Goal: Information Seeking & Learning: Learn about a topic

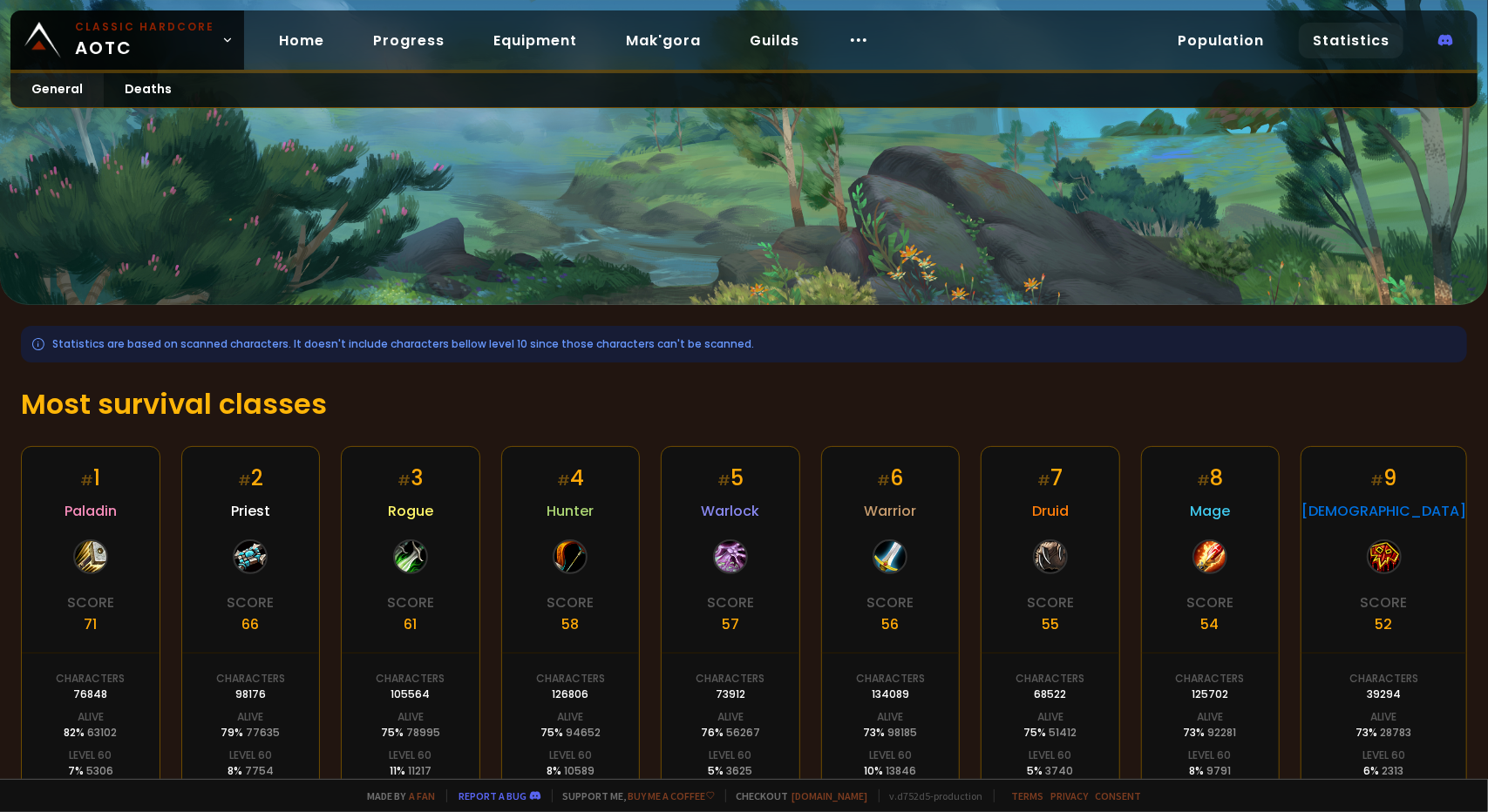
scroll to position [120, 0]
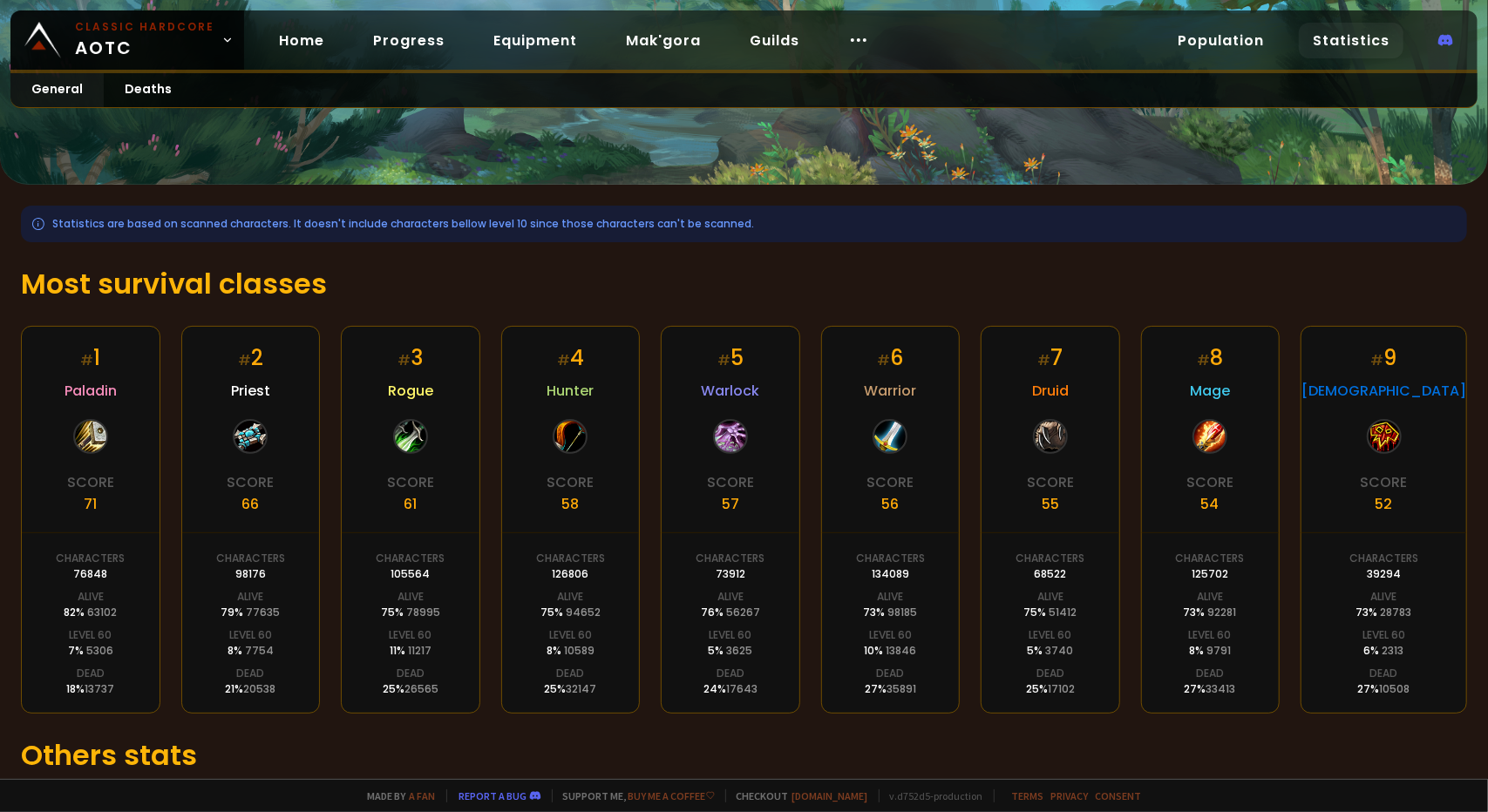
click at [0, 432] on div "Statistics are based on scanned characters. It doesn't include characters bello…" at bounding box center [744, 545] width 1488 height 720
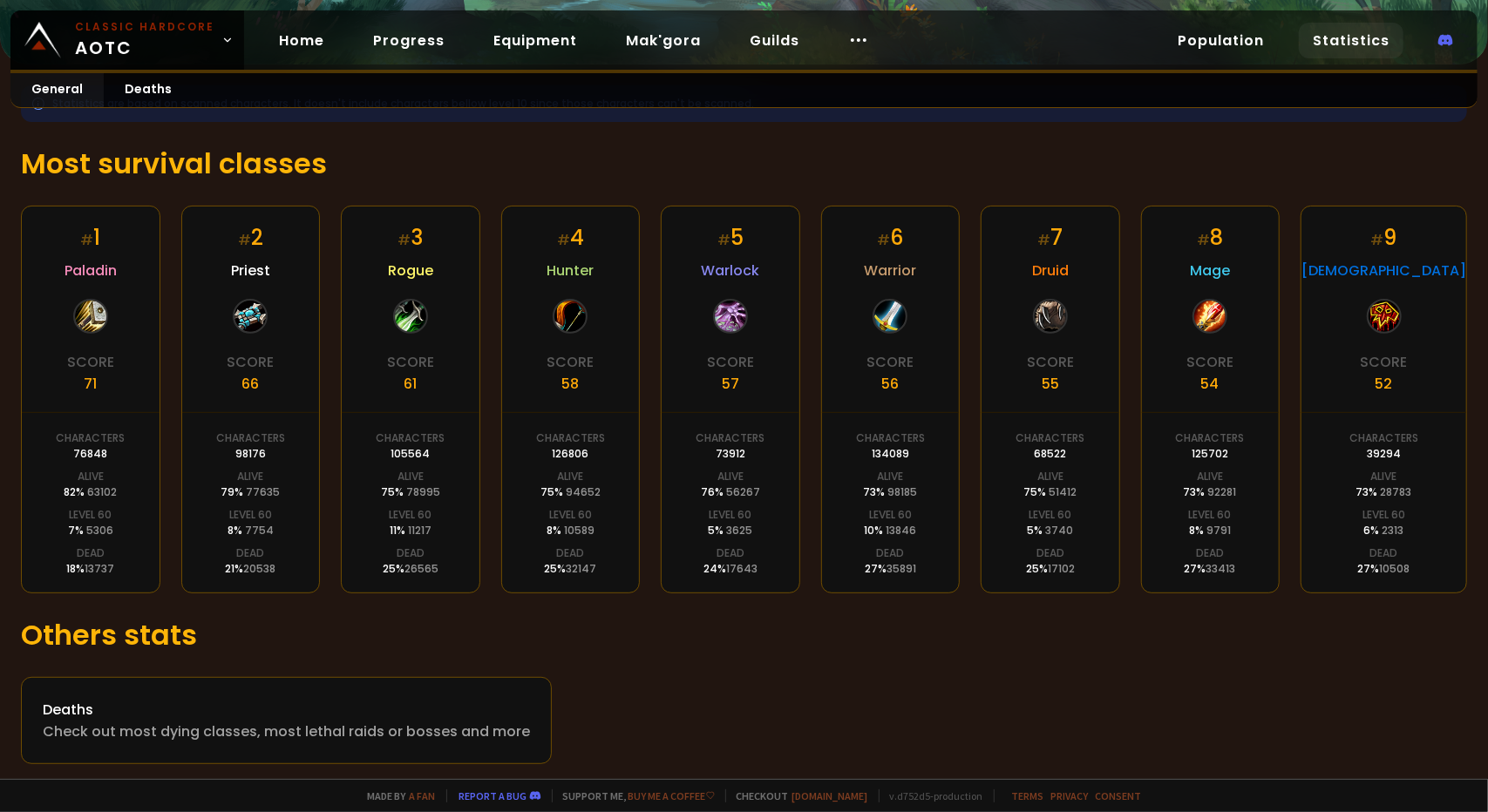
scroll to position [174, 0]
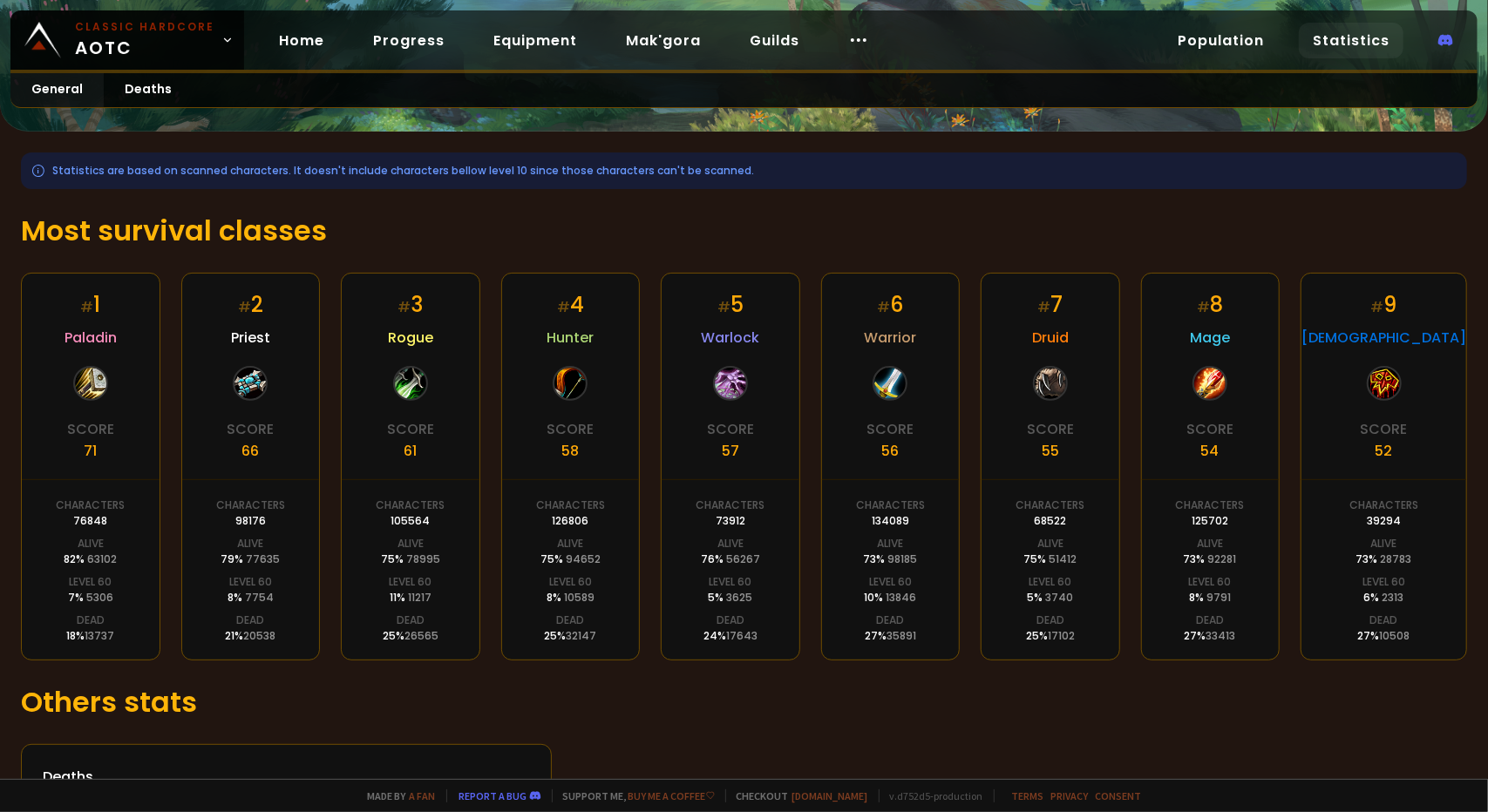
click at [92, 402] on div "# 1 Paladin Score 71 Characters 76848 Alive 82 % 63102 Level 60 7 % 5306 Dead 1…" at bounding box center [91, 466] width 140 height 388
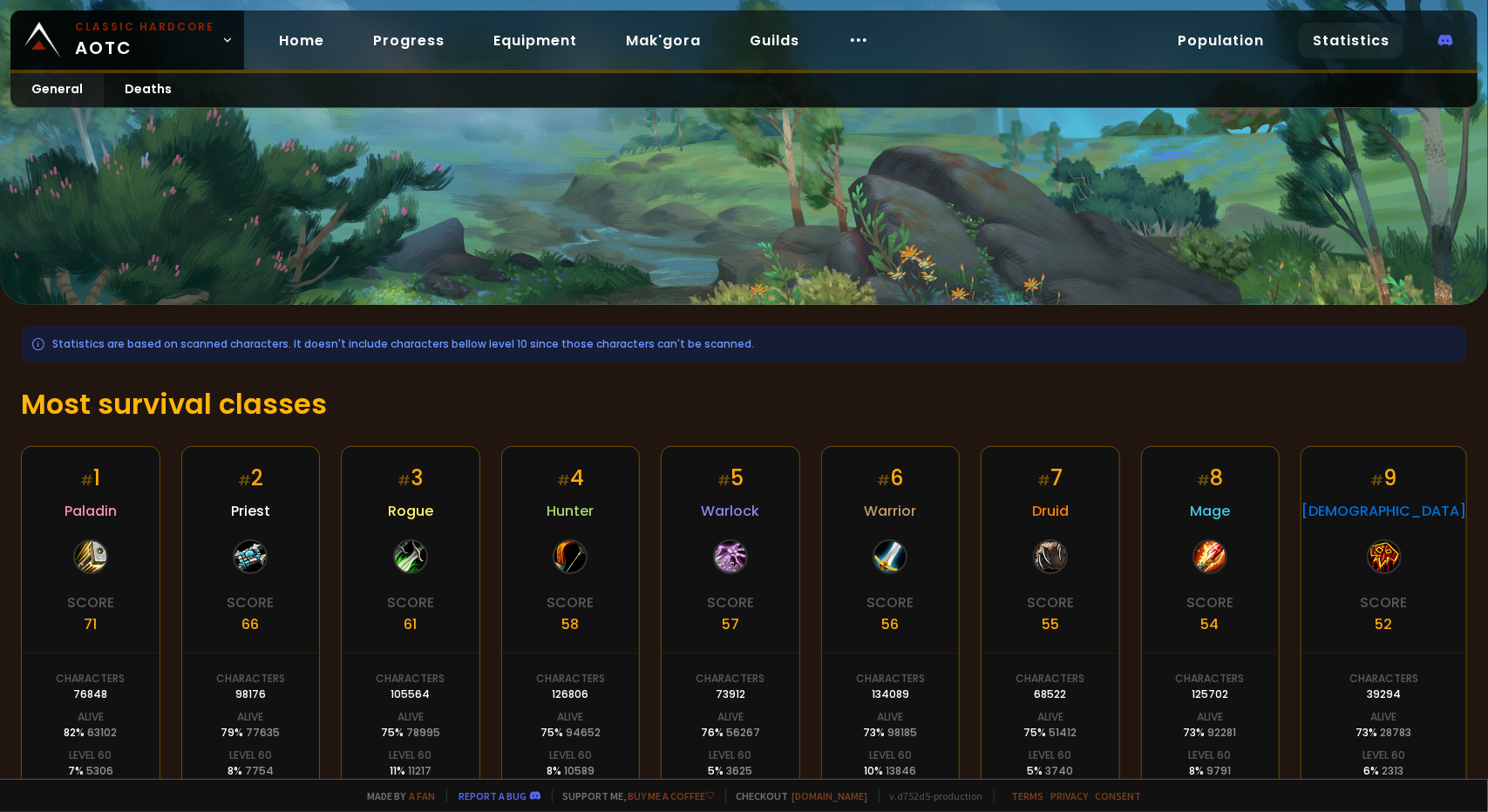
scroll to position [0, 0]
click at [402, 38] on link "Progress" at bounding box center [409, 40] width 100 height 36
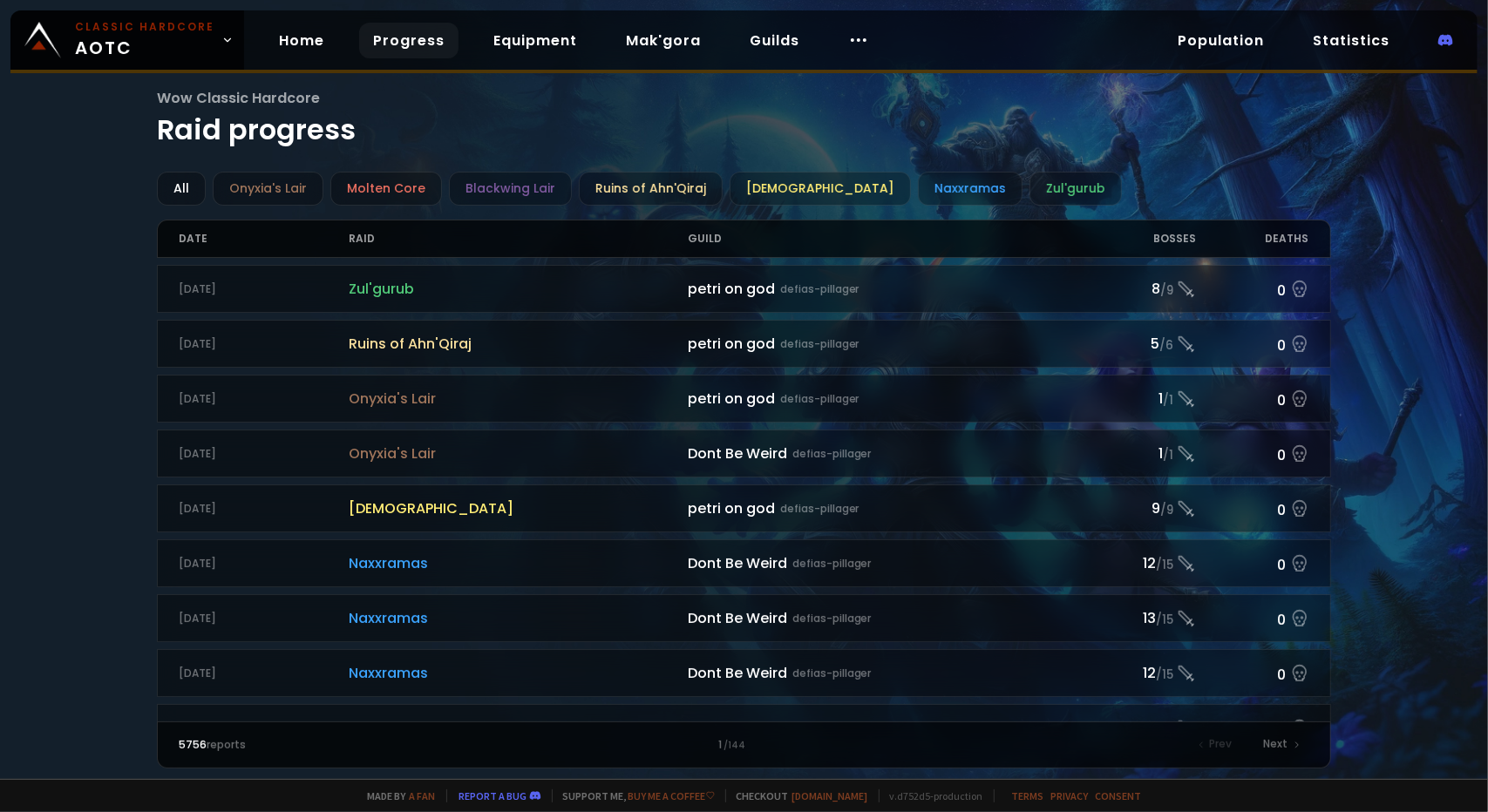
click at [129, 198] on div "Wow Classic Hardcore Raid progress All Onyxia's Lair Molten Core Blackwing Lair…" at bounding box center [744, 389] width 1488 height 779
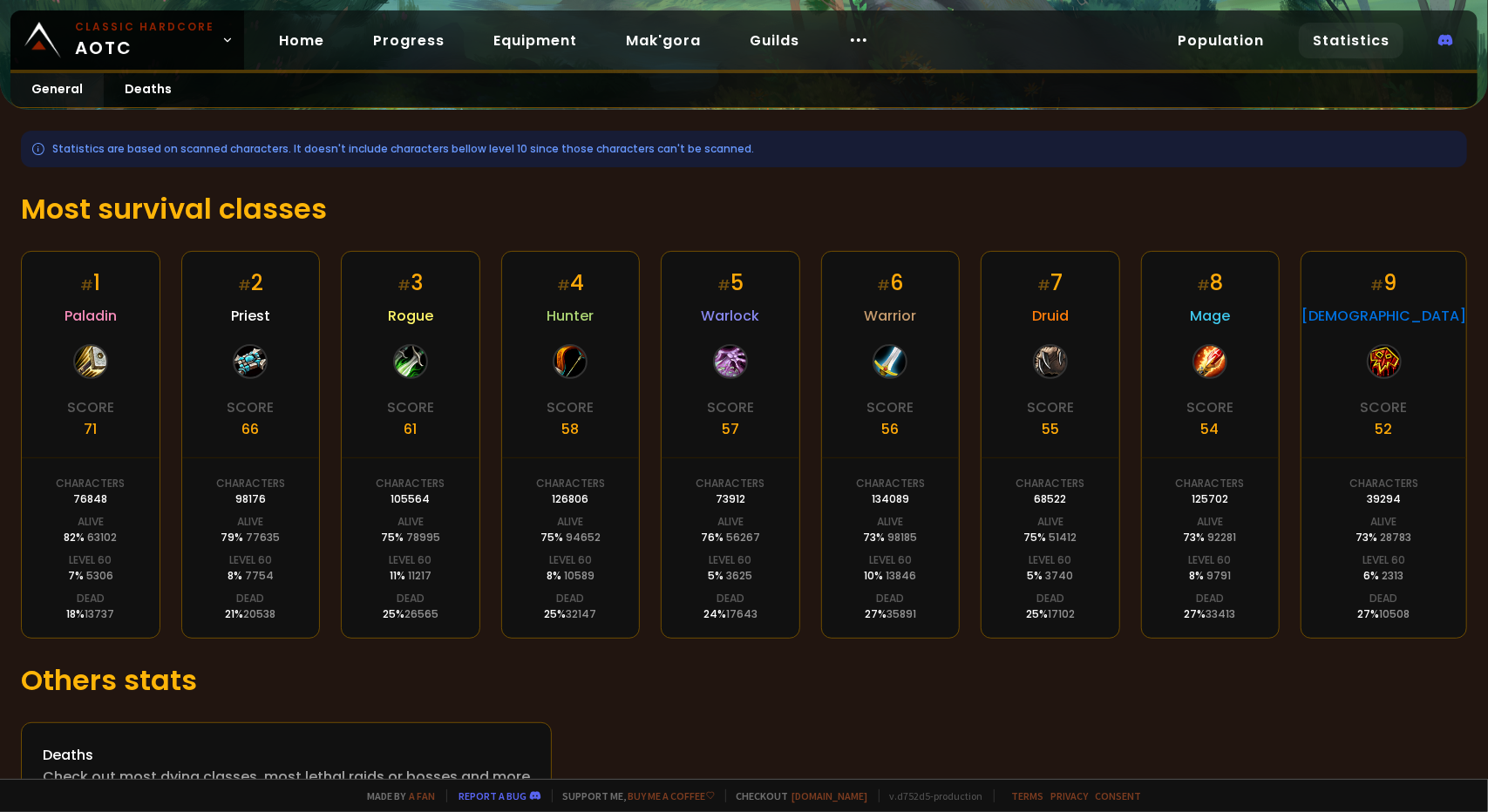
scroll to position [240, 0]
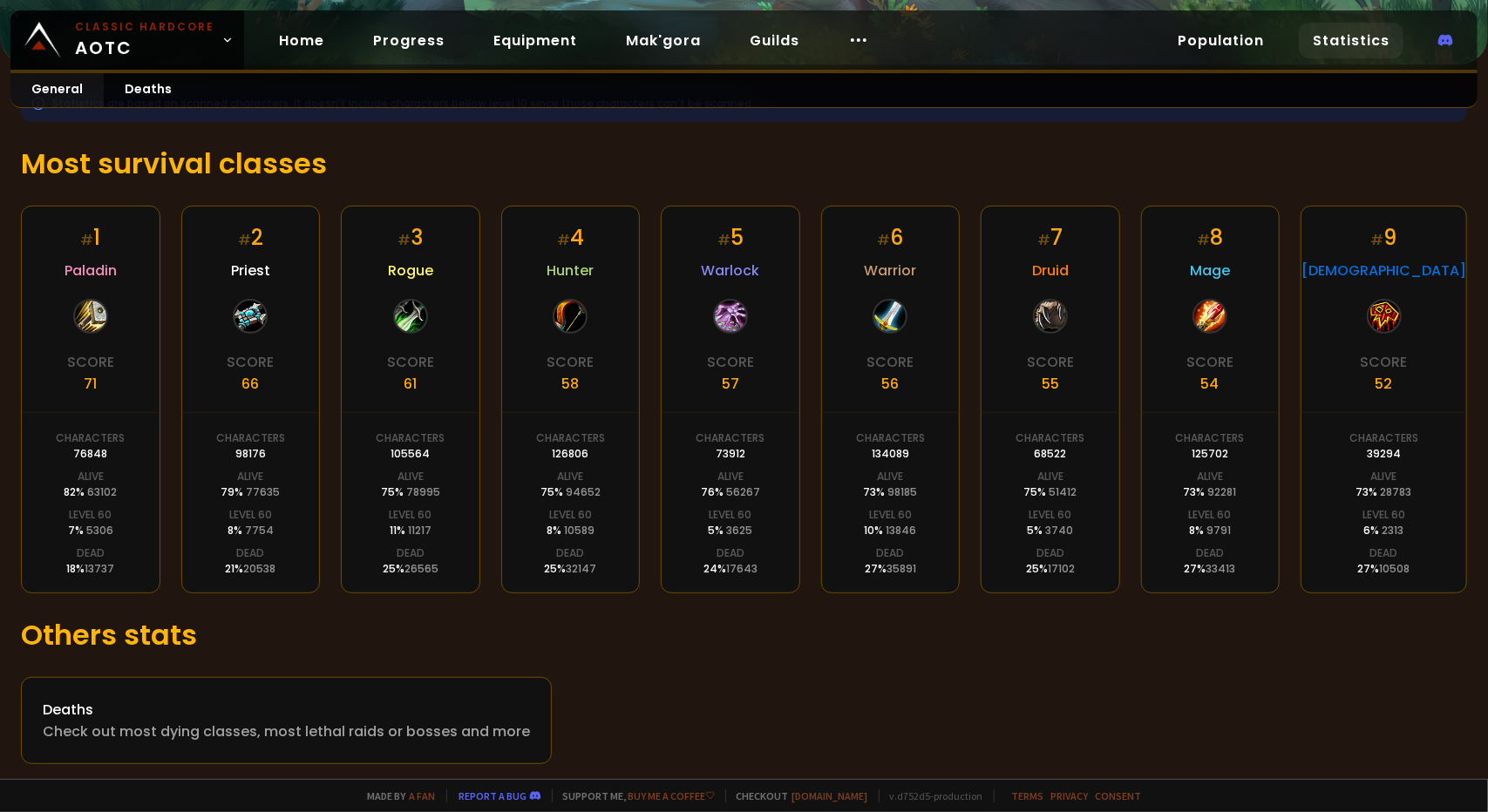
click at [0, 404] on div "Statistics are based on scanned characters. It doesn't include characters bello…" at bounding box center [744, 424] width 1488 height 720
click at [9, 372] on div "Statistics are based on scanned characters. It doesn't include characters bello…" at bounding box center [744, 424] width 1488 height 720
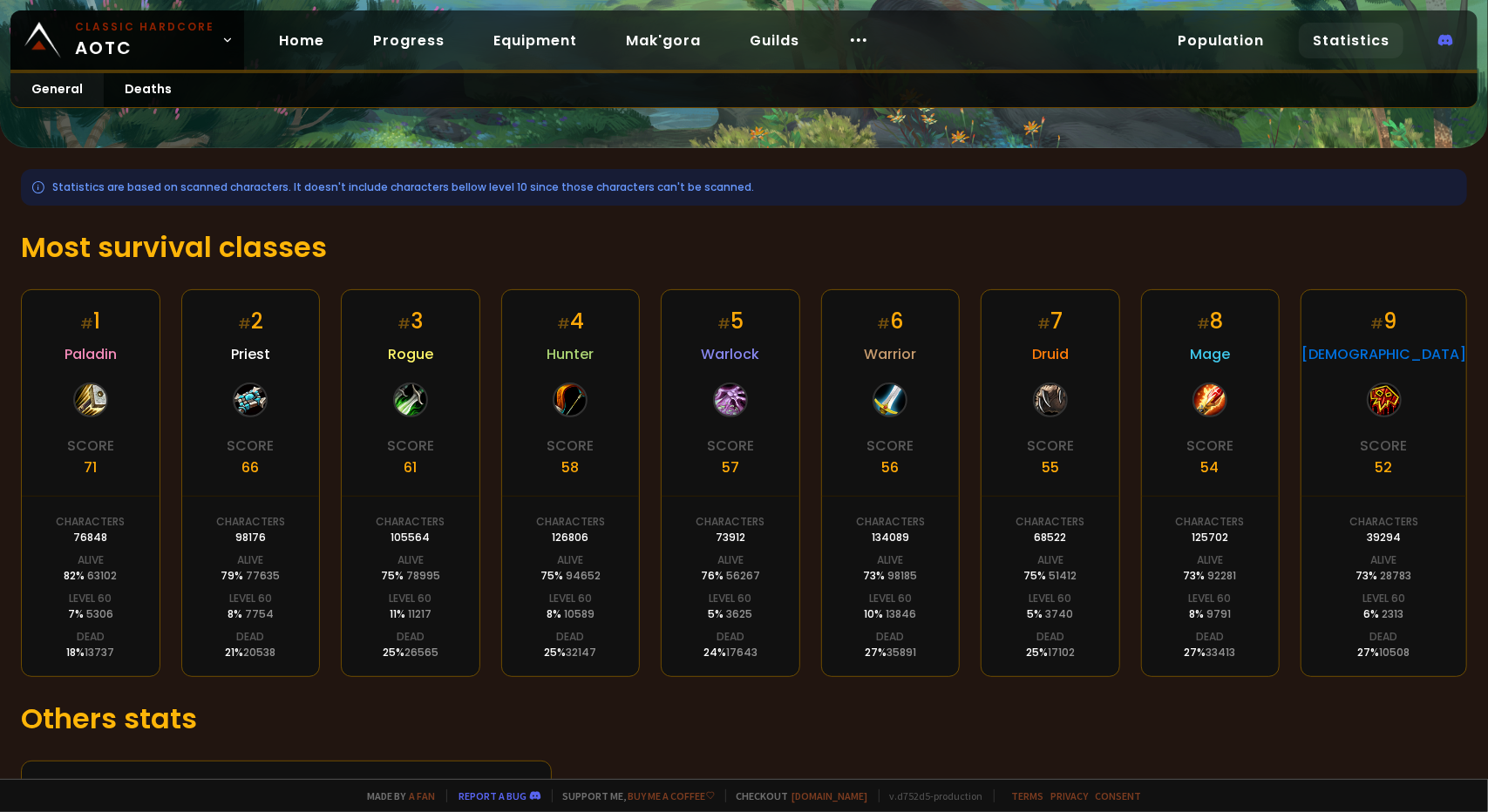
scroll to position [181, 0]
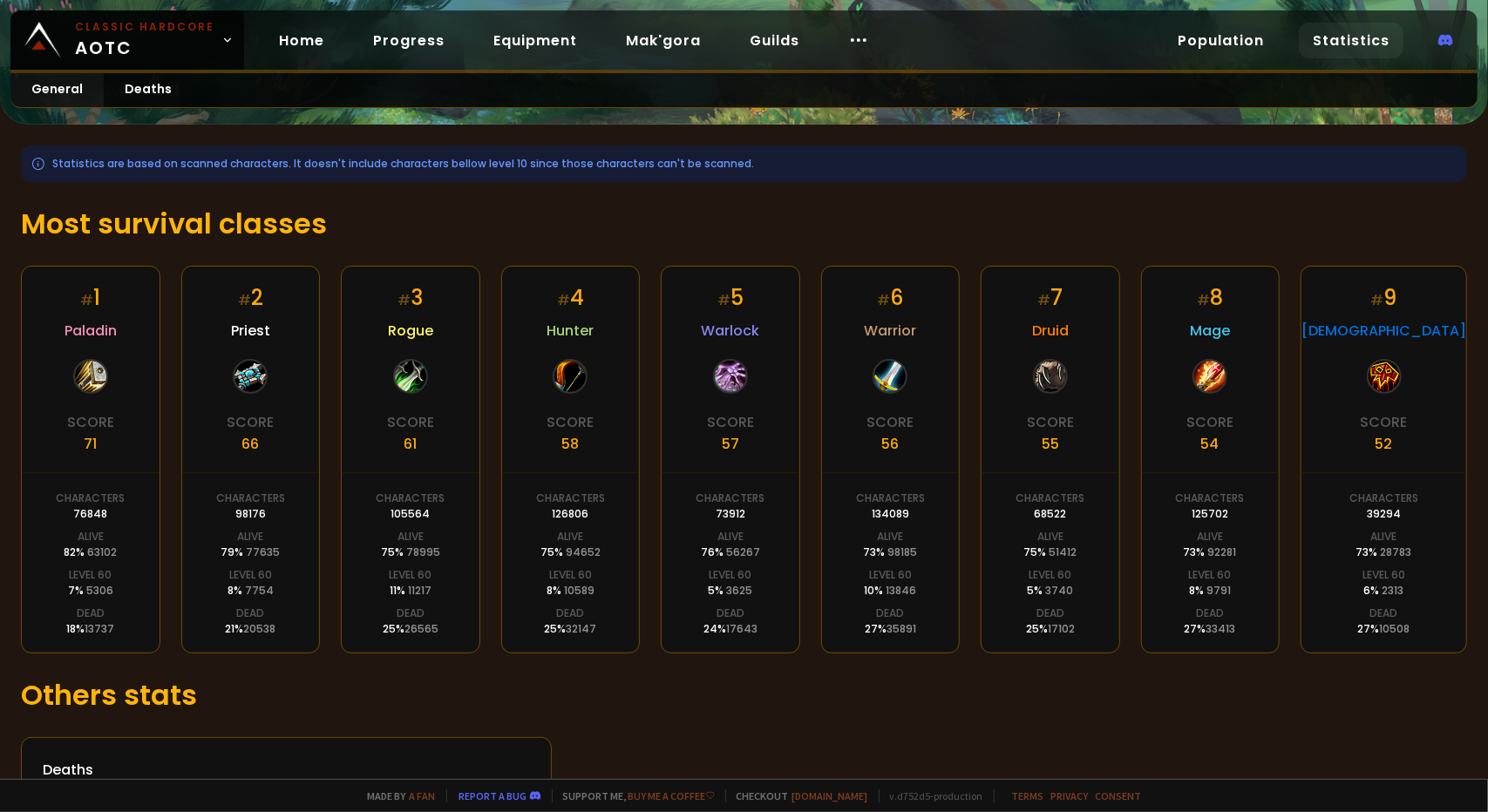
click at [0, 372] on div "Statistics are based on scanned characters. It doesn't include characters bello…" at bounding box center [744, 485] width 1488 height 720
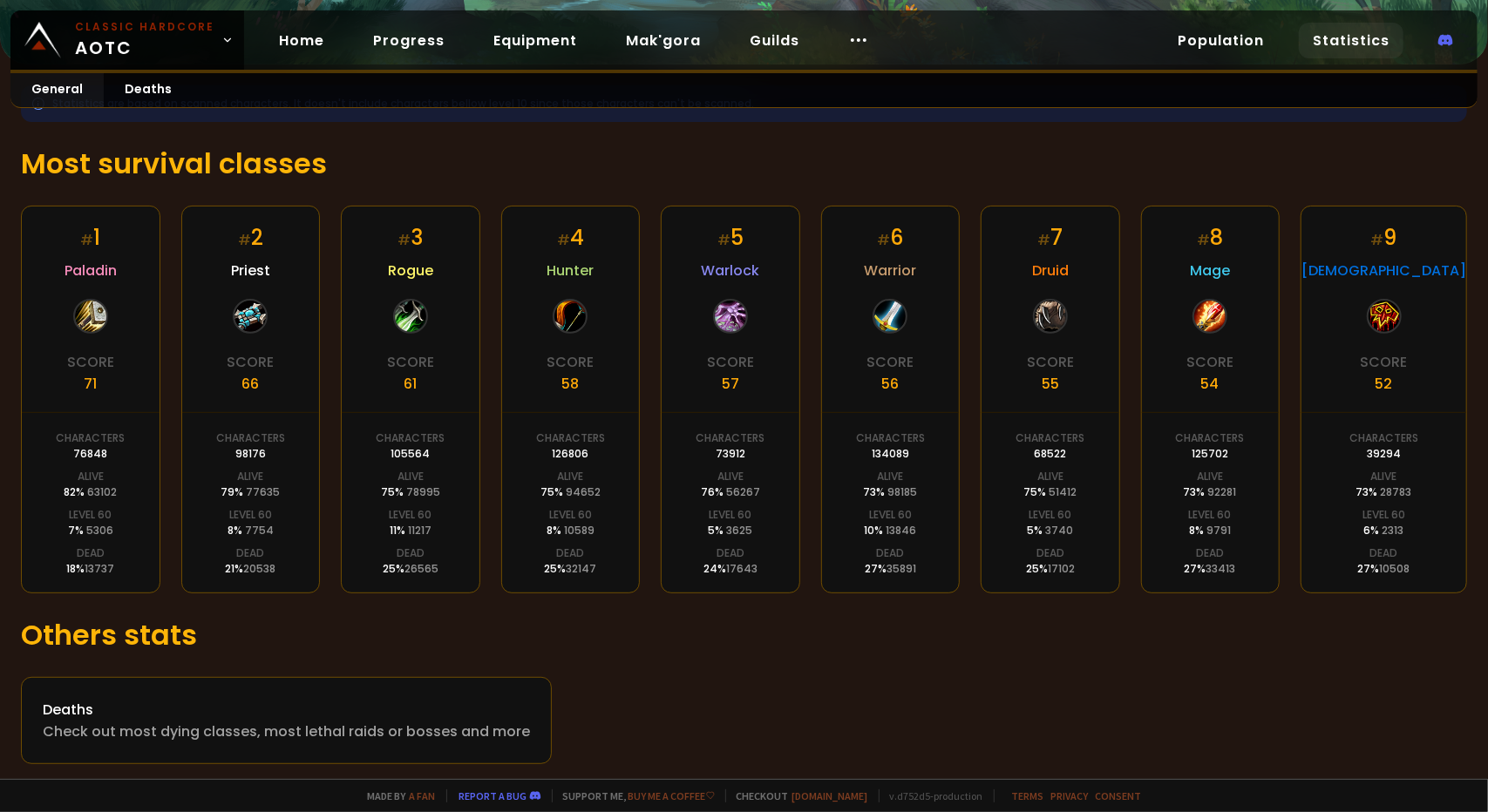
scroll to position [0, 0]
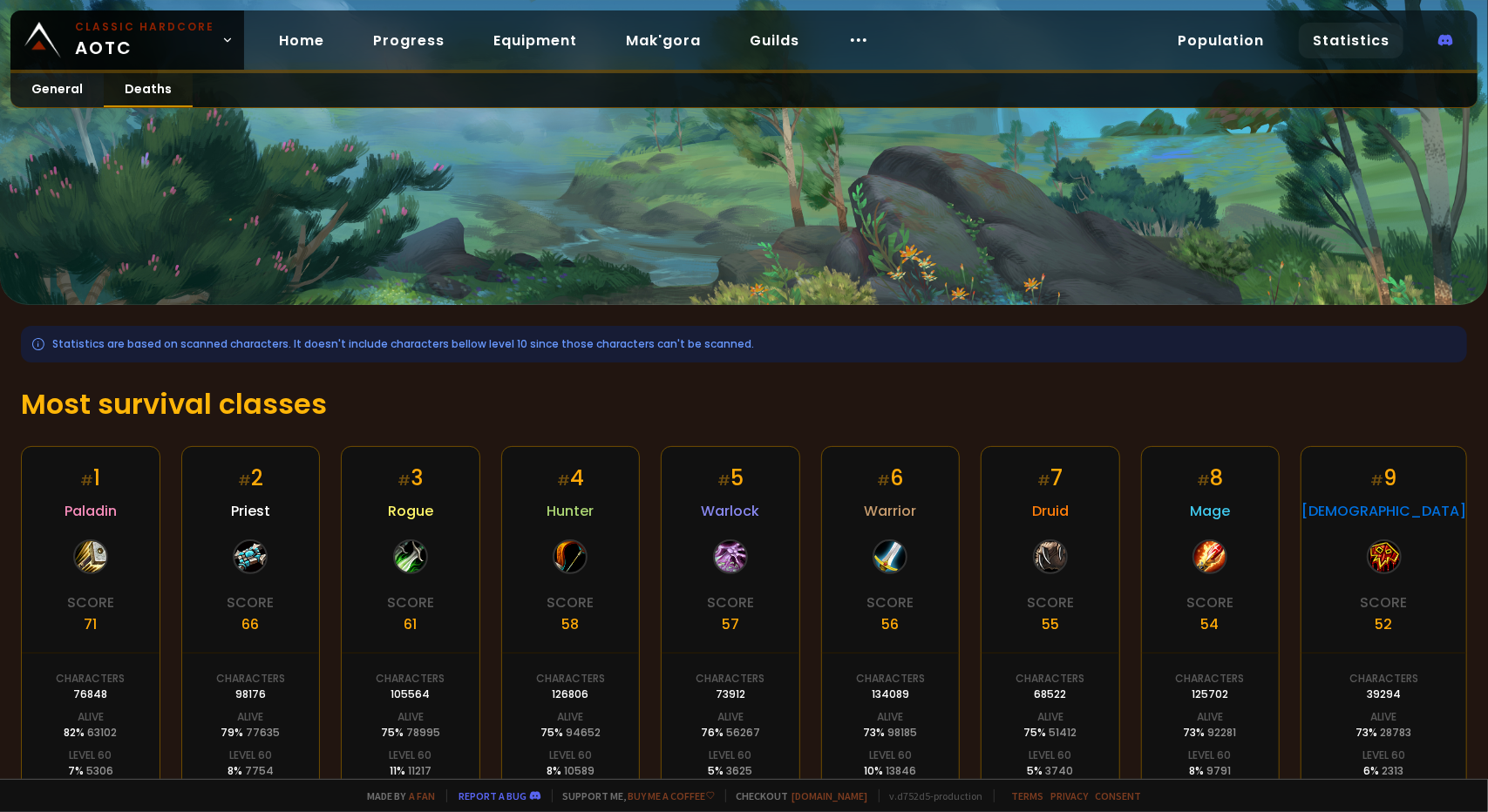
click at [166, 74] on link "Deaths" at bounding box center [148, 90] width 89 height 34
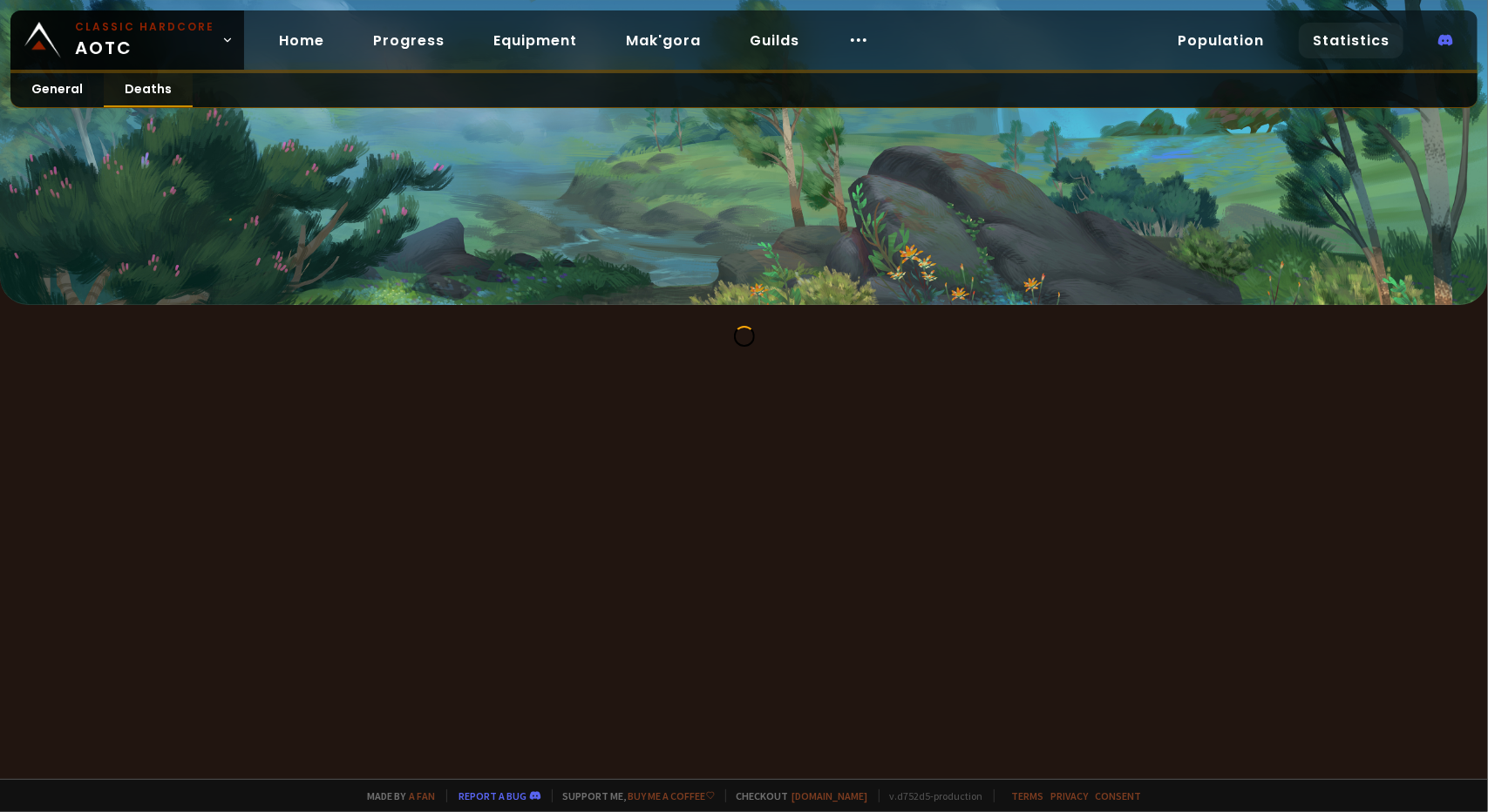
click at [164, 75] on link "Deaths" at bounding box center [148, 90] width 89 height 34
click at [56, 96] on link "General" at bounding box center [57, 90] width 93 height 34
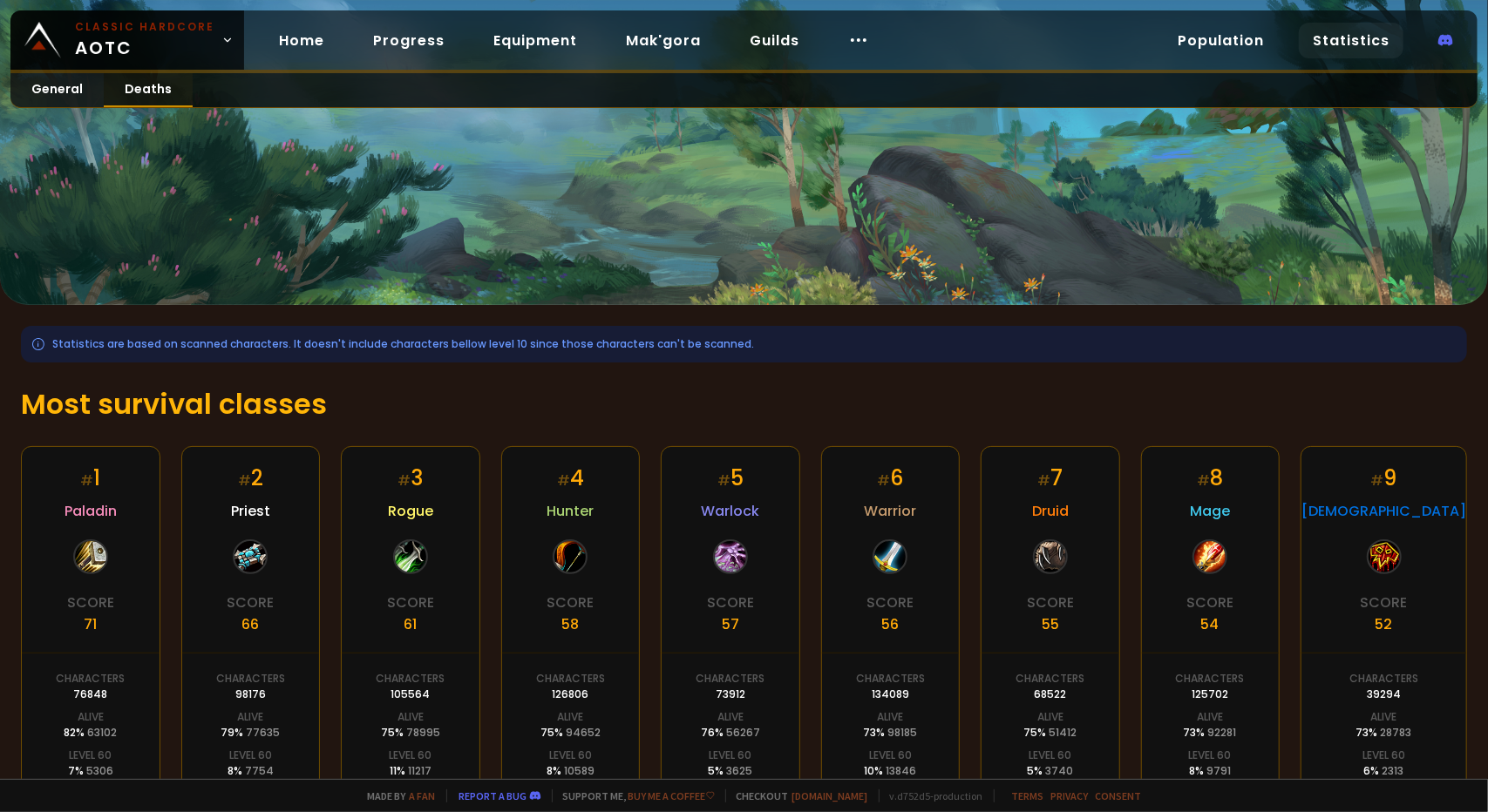
click at [149, 80] on link "Deaths" at bounding box center [148, 90] width 89 height 34
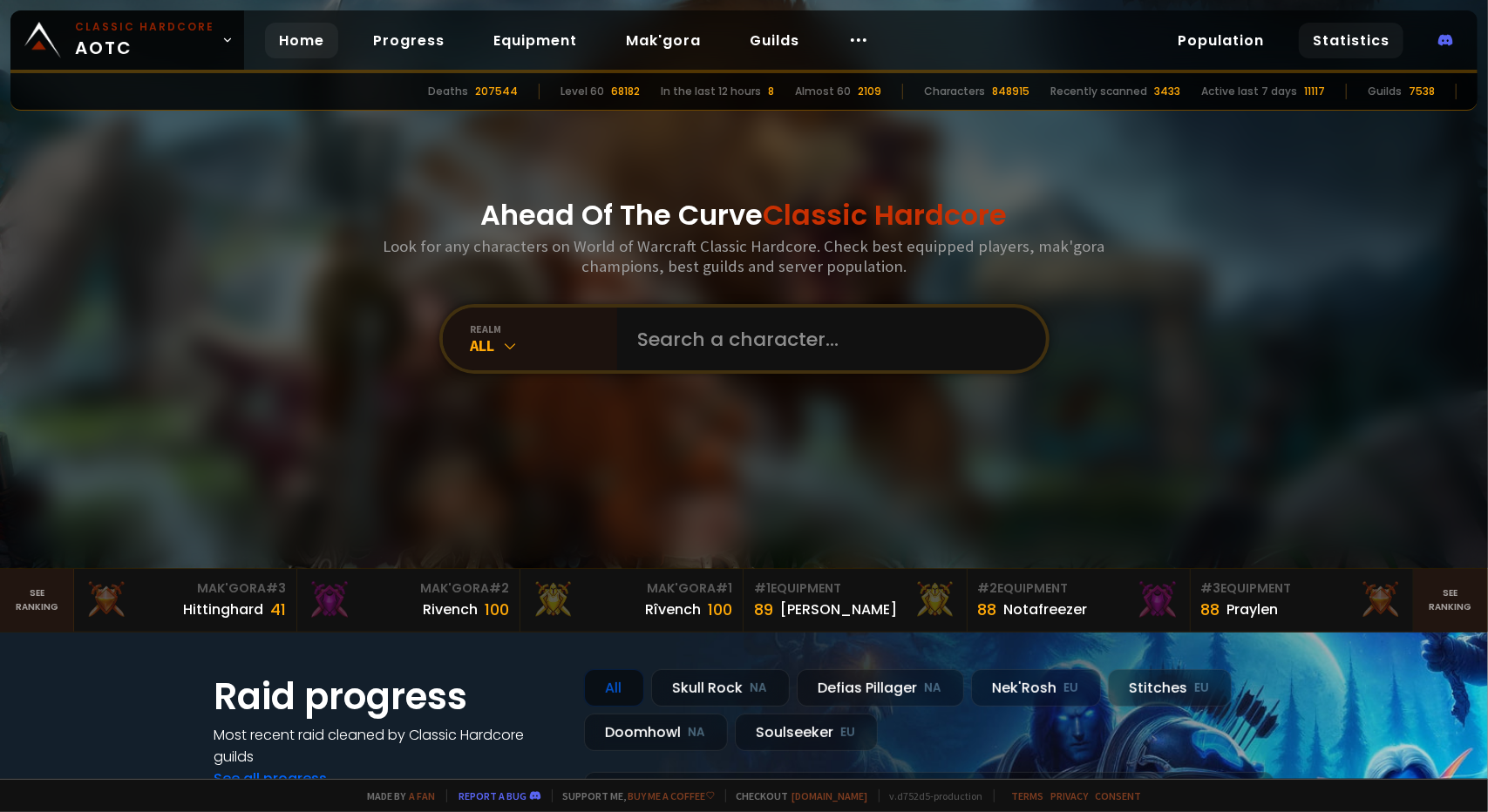
click at [1338, 31] on link "Statistics" at bounding box center [1351, 40] width 105 height 36
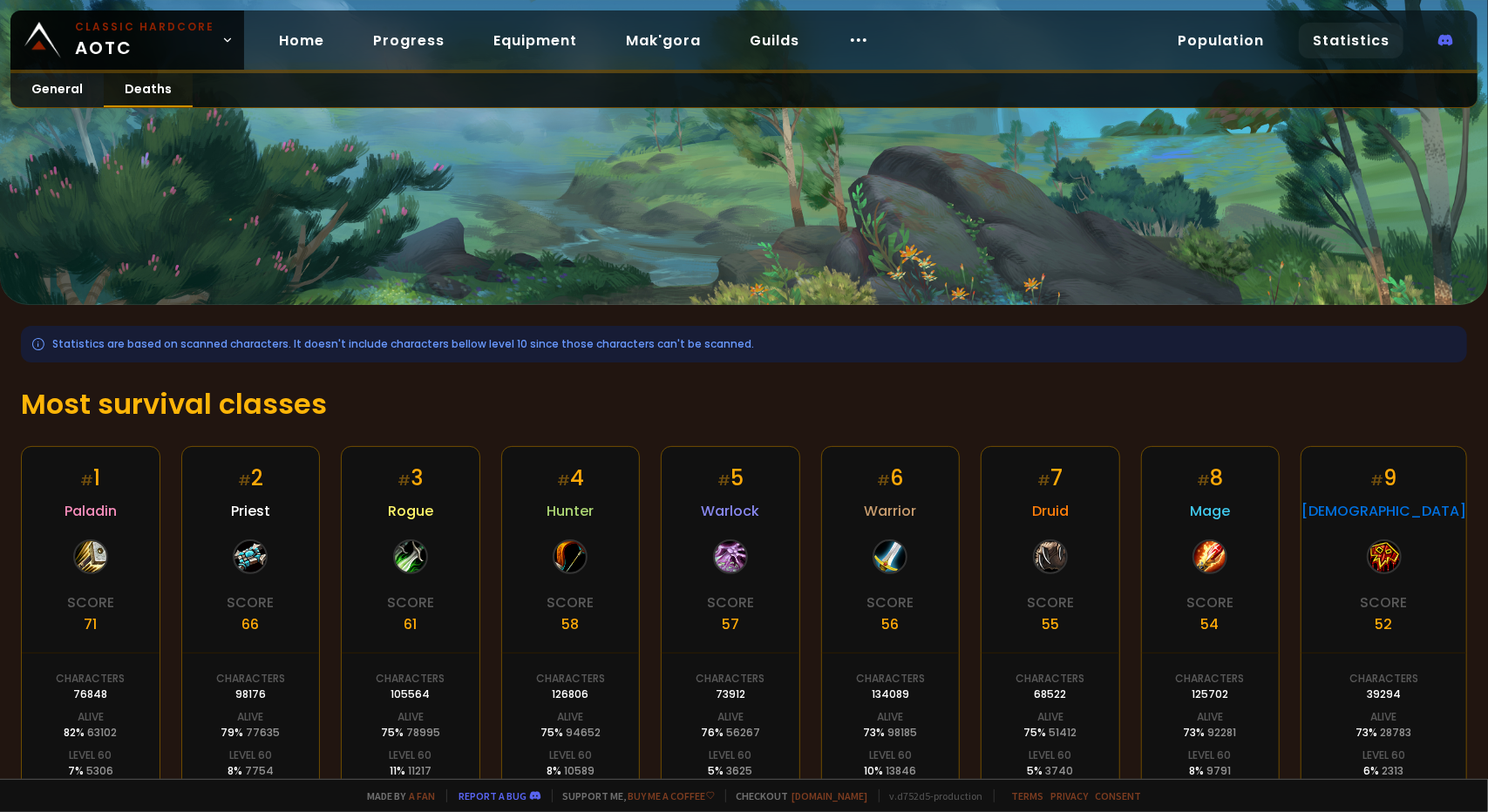
click at [143, 97] on link "Deaths" at bounding box center [148, 90] width 89 height 34
